Goal: Task Accomplishment & Management: Use online tool/utility

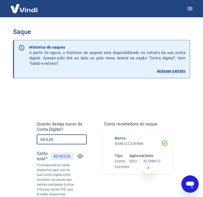
click at [73, 134] on input "R$ 0,00" at bounding box center [62, 139] width 50 height 10
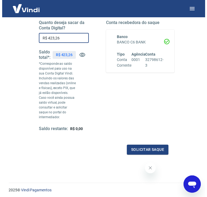
scroll to position [130, 0]
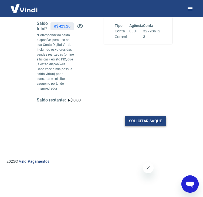
type input "R$ 423,26"
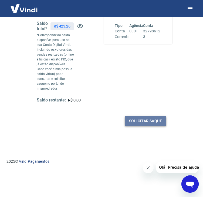
click at [128, 116] on button "Solicitar saque" at bounding box center [146, 121] width 42 height 10
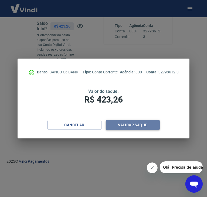
click at [120, 124] on button "Validar saque" at bounding box center [133, 125] width 54 height 10
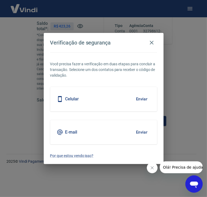
click at [140, 136] on button "Enviar" at bounding box center [142, 132] width 18 height 11
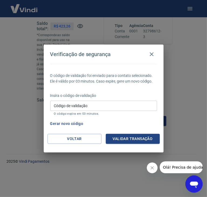
click at [135, 82] on p "O código de validação foi enviado para o contato selecionado. Ele é válido por …" at bounding box center [103, 78] width 107 height 11
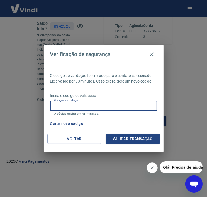
click at [131, 108] on input "Código de validação" at bounding box center [103, 106] width 107 height 10
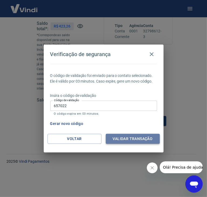
click at [132, 136] on button "Validar transação" at bounding box center [133, 139] width 54 height 10
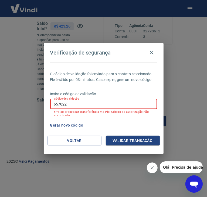
click at [64, 101] on input "657022" at bounding box center [103, 104] width 107 height 10
type input "657822"
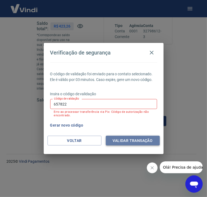
click at [112, 141] on button "Validar transação" at bounding box center [133, 141] width 54 height 10
